Goal: Information Seeking & Learning: Learn about a topic

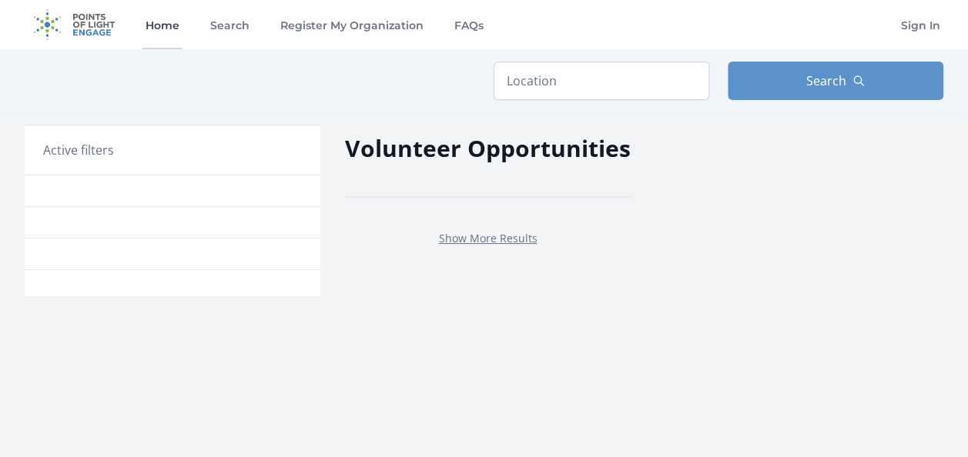
click at [178, 27] on link "Home" at bounding box center [162, 24] width 40 height 49
click at [935, 37] on link "Sign In" at bounding box center [920, 24] width 45 height 49
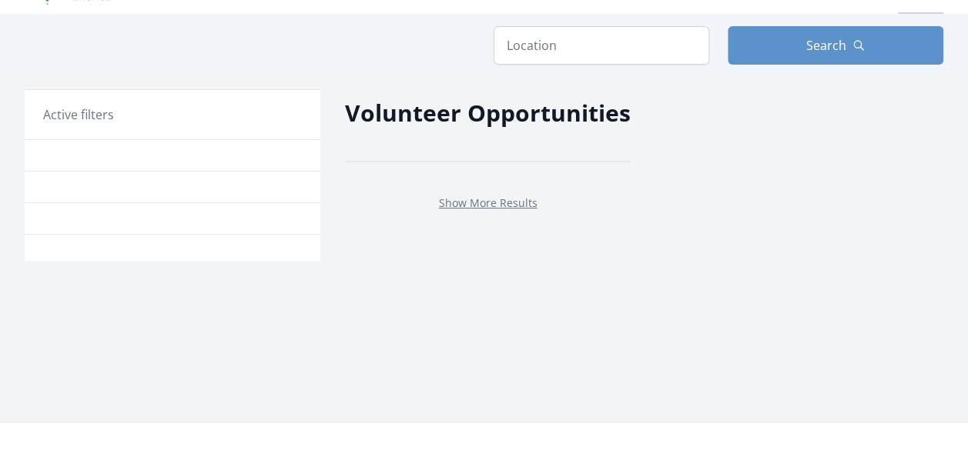
scroll to position [23, 0]
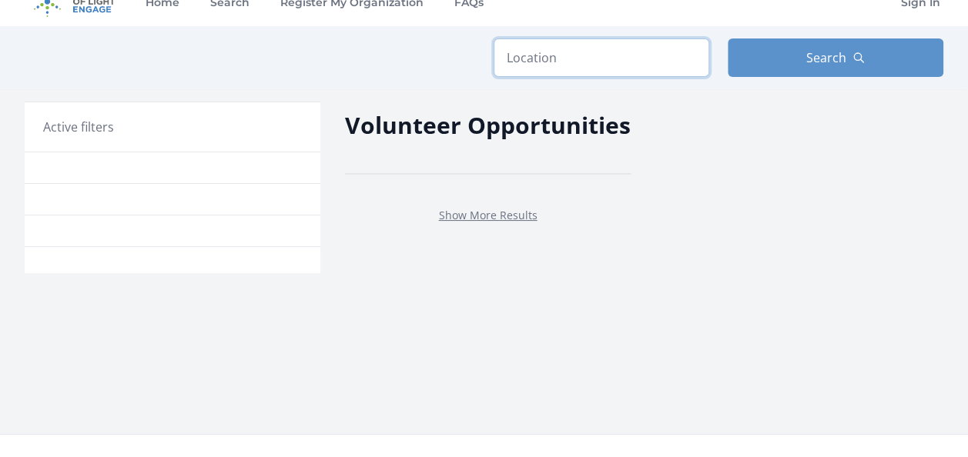
click at [515, 72] on input "text" at bounding box center [602, 58] width 216 height 39
type input "administrative assistant"
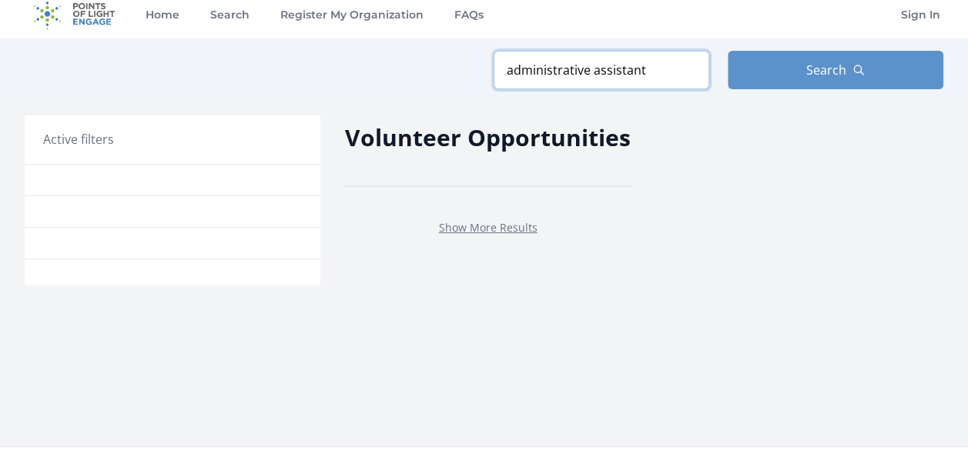
scroll to position [0, 0]
